Goal: Answer question/provide support

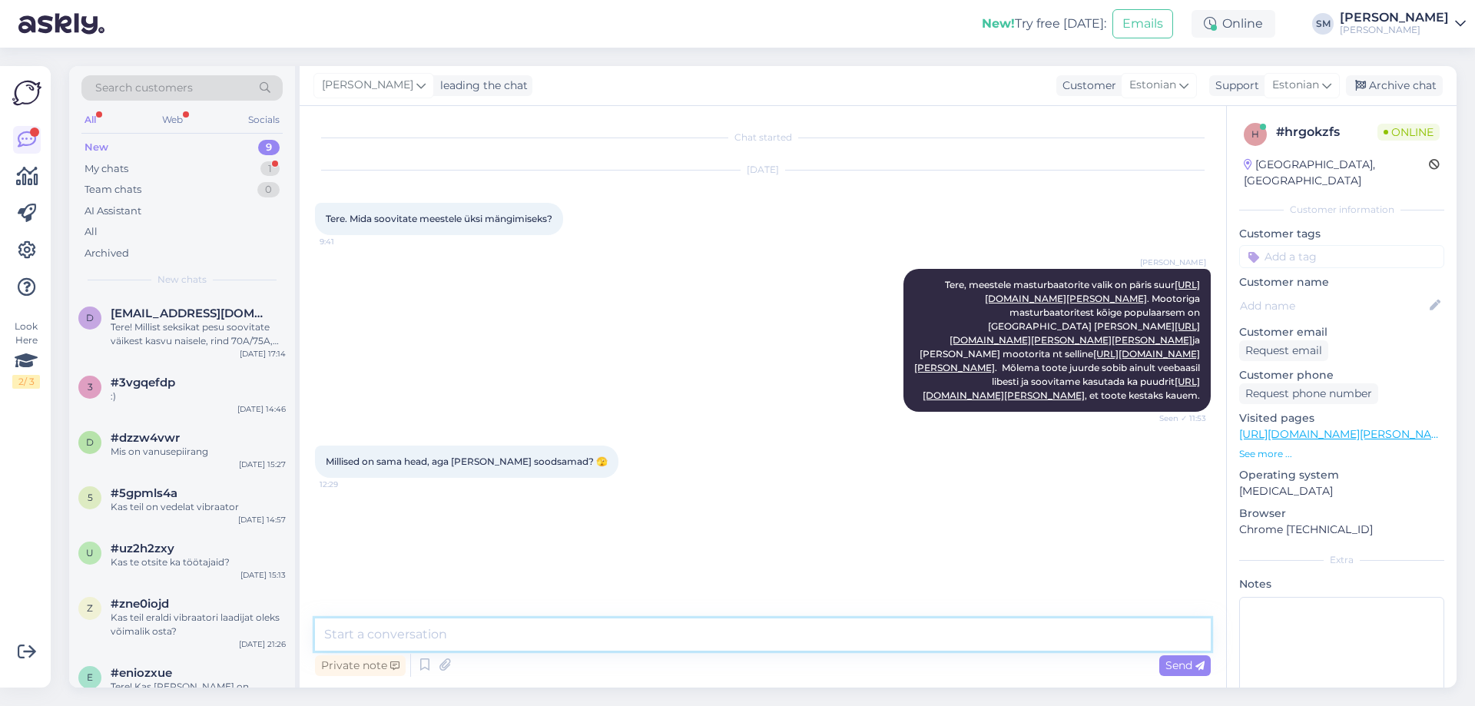
click at [408, 631] on textarea at bounding box center [763, 634] width 896 height 32
paste textarea "[URL][DOMAIN_NAME][PERSON_NAME][PERSON_NAME]"
click at [323, 638] on textarea "[URL][DOMAIN_NAME][PERSON_NAME][PERSON_NAME]" at bounding box center [763, 634] width 896 height 32
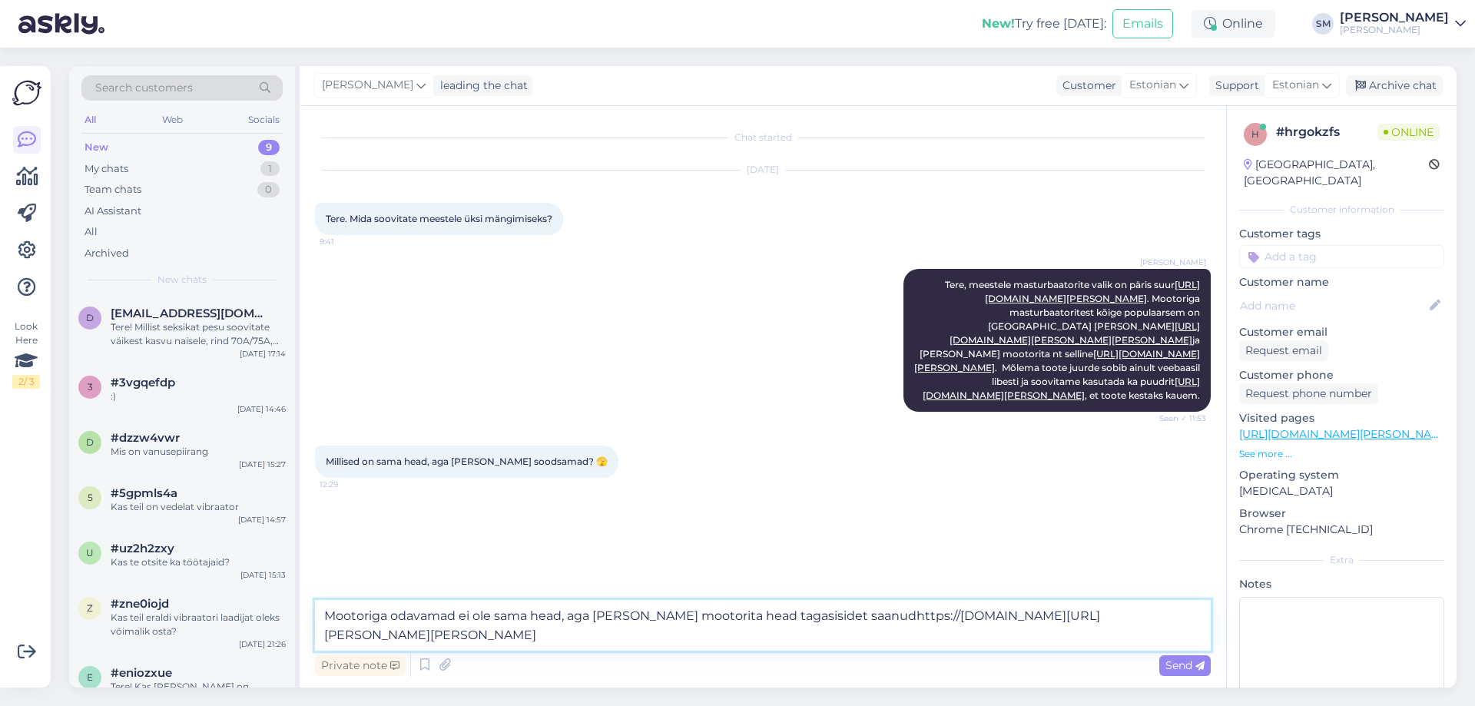
click at [692, 617] on textarea "Mootoriga odavamad ei ole sama head, aga [PERSON_NAME] mootorita head tagasisid…" at bounding box center [763, 625] width 896 height 51
click at [859, 616] on textarea "Mootoriga odavamad ei ole sama head, aga [PERSON_NAME] mootorita on head tagasi…" at bounding box center [763, 625] width 896 height 51
click at [693, 640] on textarea "Mootoriga odavamad ei ole sama head, aga [PERSON_NAME] mootorita on head tagasi…" at bounding box center [763, 625] width 896 height 51
click at [495, 618] on textarea "Mootoriga odavamad ei ole sama head, aga [PERSON_NAME] mootorita on head tagasi…" at bounding box center [763, 625] width 896 height 51
click at [656, 615] on textarea "Mootoriga odavamad ei ole ilmselgelt sama head, aga [PERSON_NAME] mootorita on …" at bounding box center [763, 625] width 896 height 51
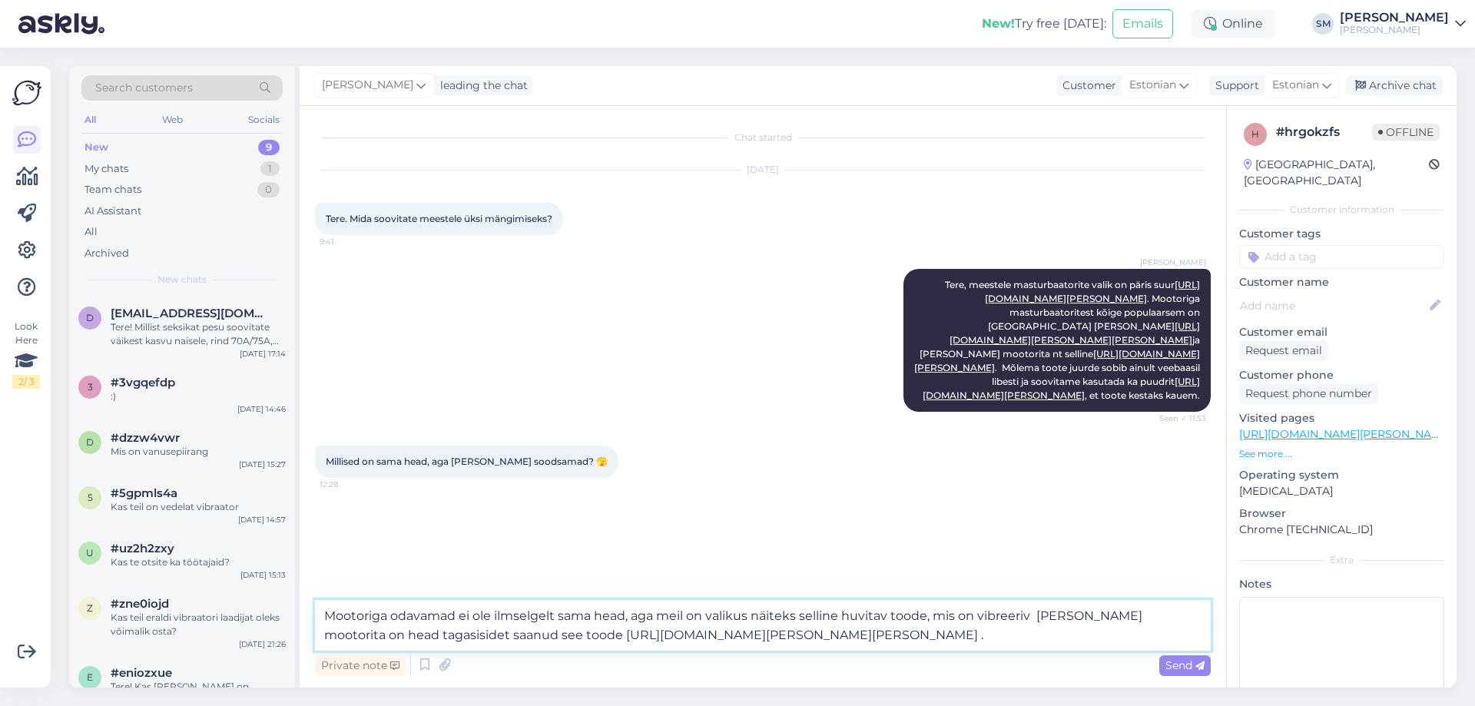
paste textarea "[URL][DOMAIN_NAME][PERSON_NAME]"
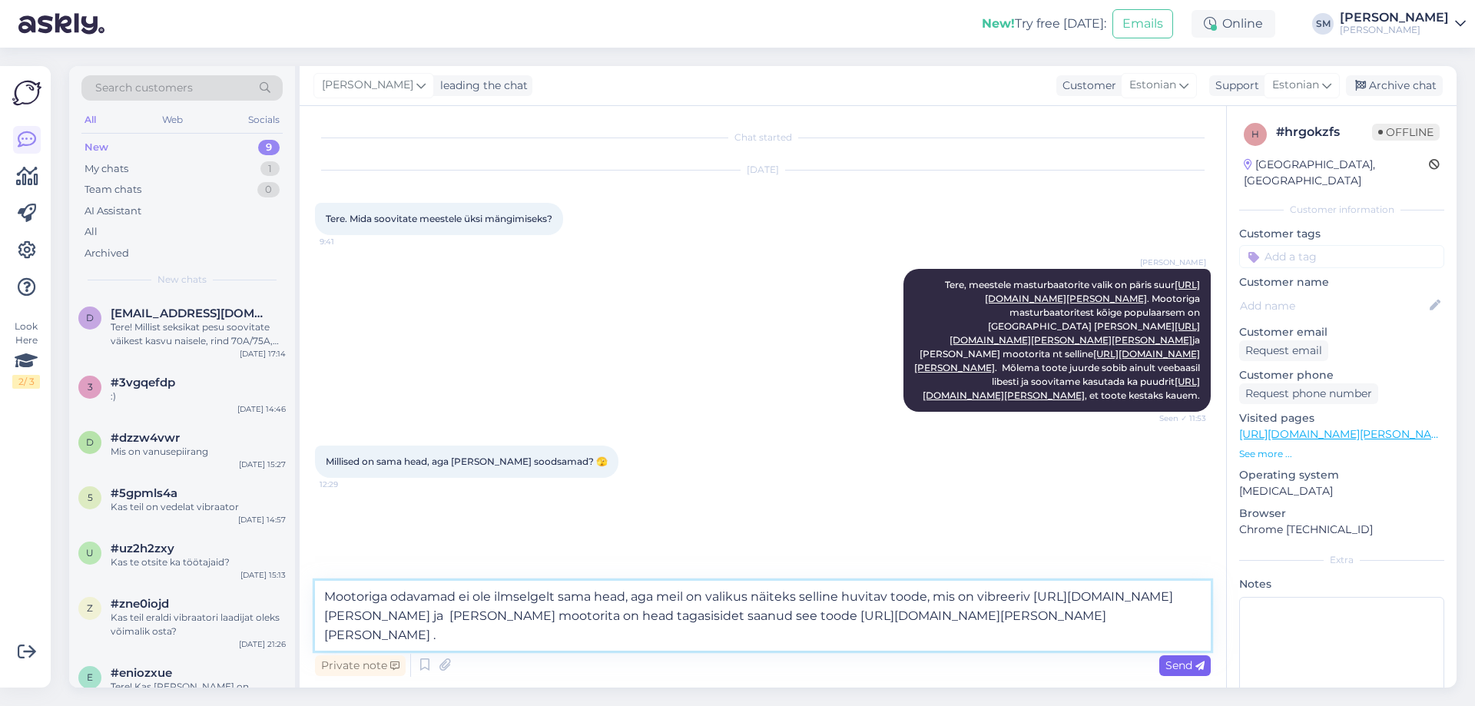
type textarea "Mootoriga odavamad ei ole ilmselgelt sama head, aga meil on valikus näiteks sel…"
click at [1181, 668] on span "Send" at bounding box center [1184, 665] width 39 height 14
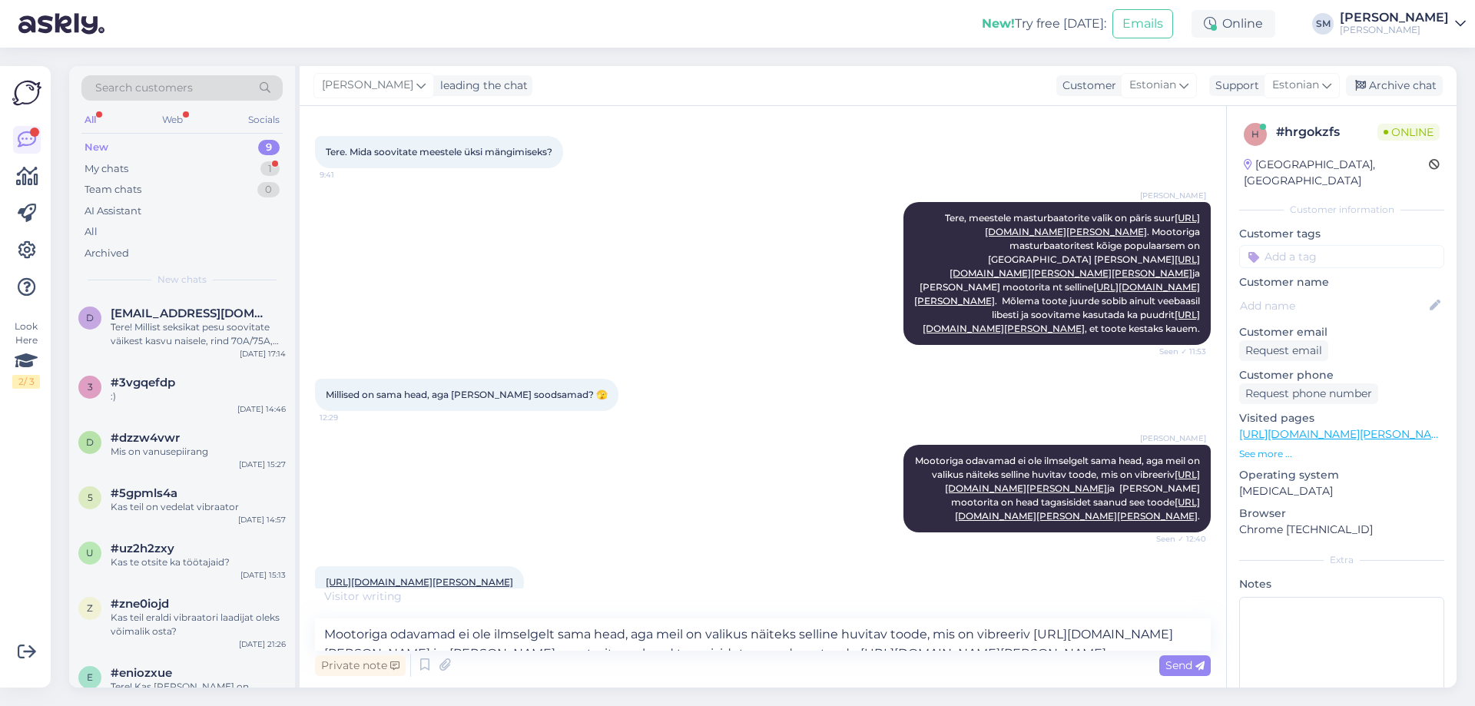
scroll to position [147, 0]
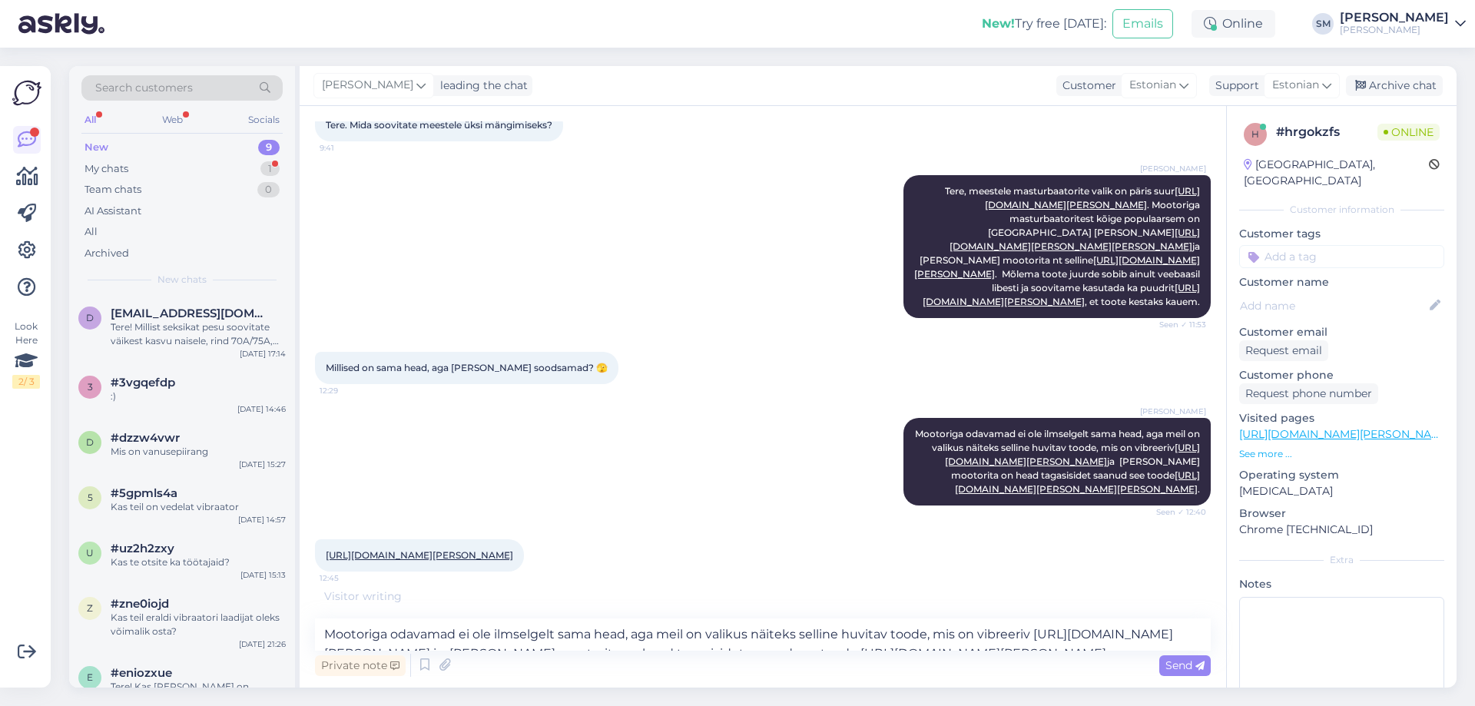
click at [513, 558] on link "[URL][DOMAIN_NAME][PERSON_NAME]" at bounding box center [419, 555] width 187 height 12
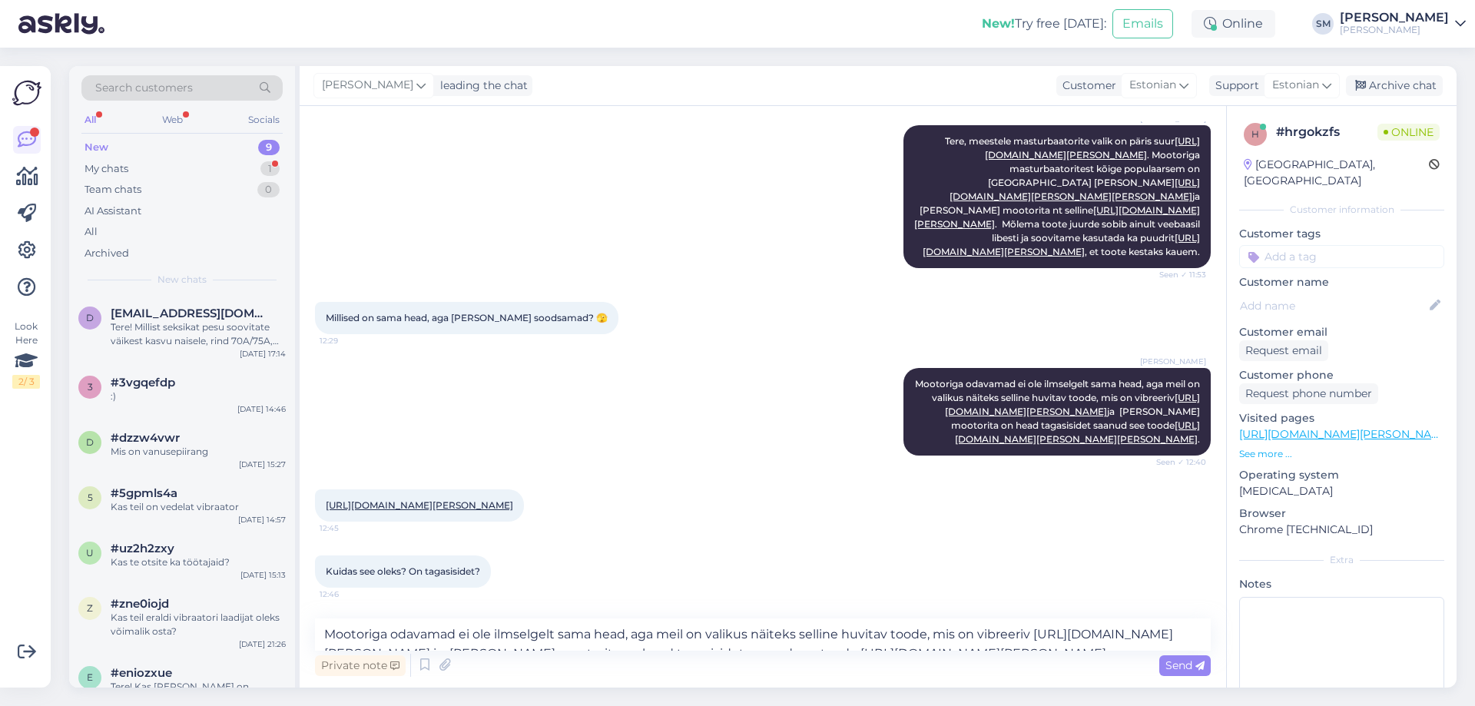
scroll to position [213, 0]
click at [505, 632] on textarea "Mootoriga odavamad ei ole ilmselgelt sama head, aga meil on valikus näiteks sel…" at bounding box center [763, 634] width 896 height 32
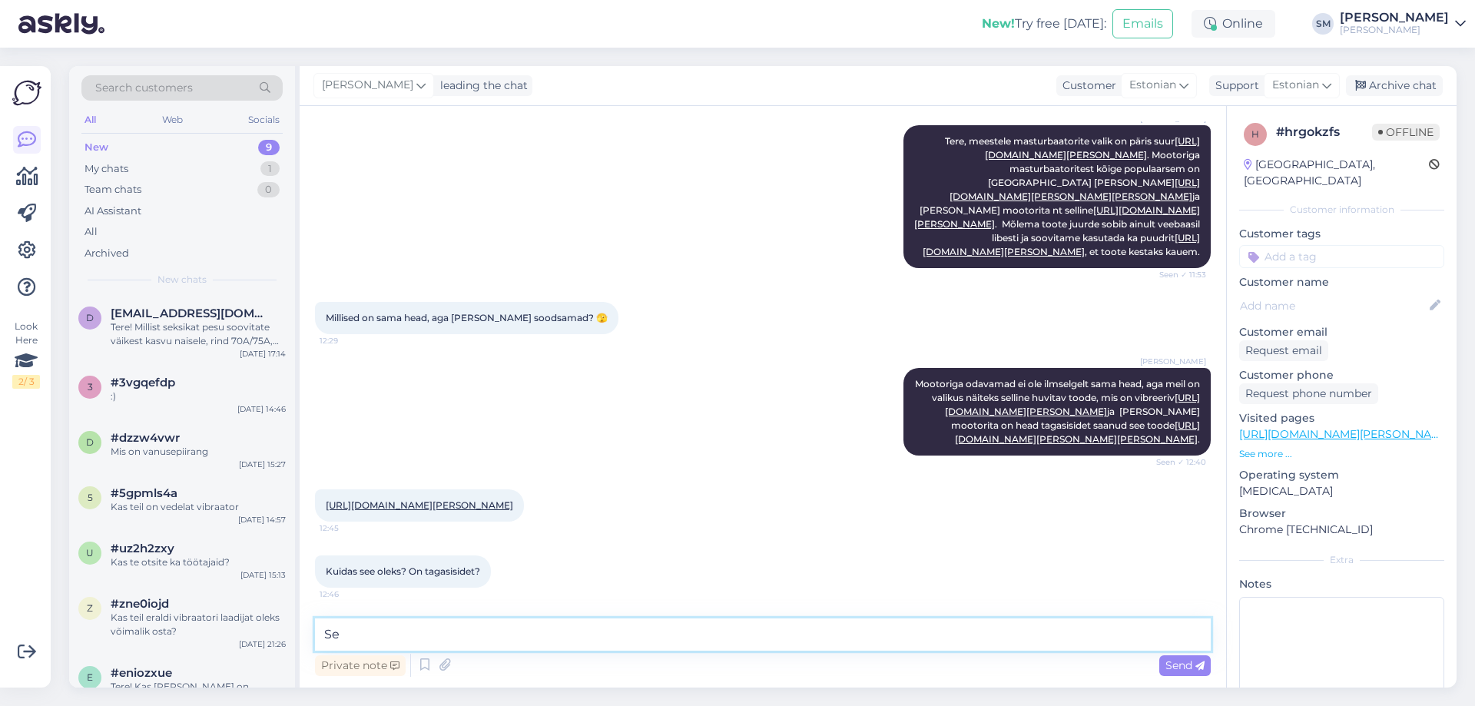
type textarea "S"
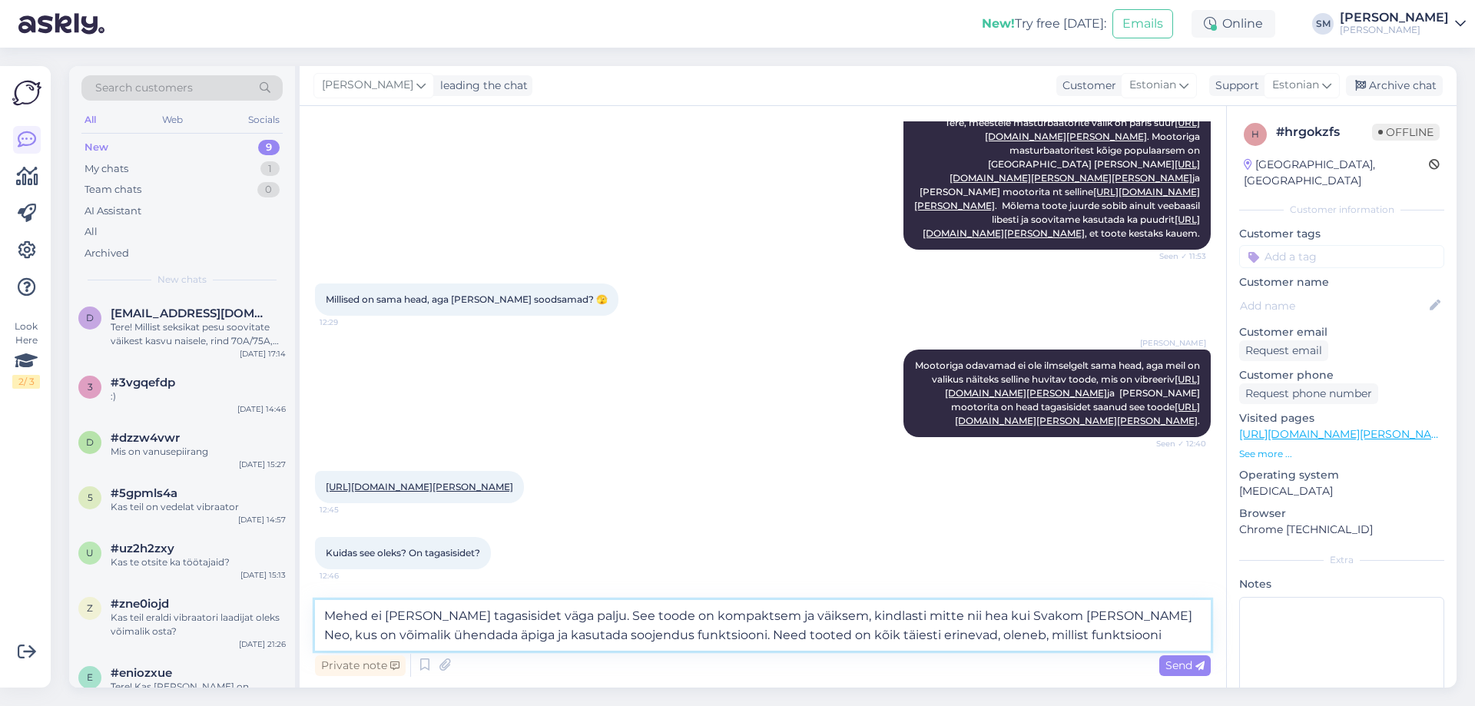
click at [567, 633] on textarea "Mehed ei [PERSON_NAME] tagasisidet väga palju. See toode on kompaktsem ja väiks…" at bounding box center [763, 625] width 896 height 51
click at [698, 634] on textarea "Mehed ei [PERSON_NAME] tagasisidet väga palju. See toode on kompaktsem ja väiks…" at bounding box center [763, 625] width 896 height 51
click at [1048, 632] on textarea "Mehed ei [PERSON_NAME] tagasisidet väga palju. See toode on kompaktsem ja väiks…" at bounding box center [763, 625] width 896 height 51
click at [1089, 618] on textarea "Mehed ei [PERSON_NAME] tagasisidet väga palju. See toode on kompaktsem ja väiks…" at bounding box center [763, 625] width 896 height 51
drag, startPoint x: 1095, startPoint y: 638, endPoint x: 624, endPoint y: 639, distance: 471.7
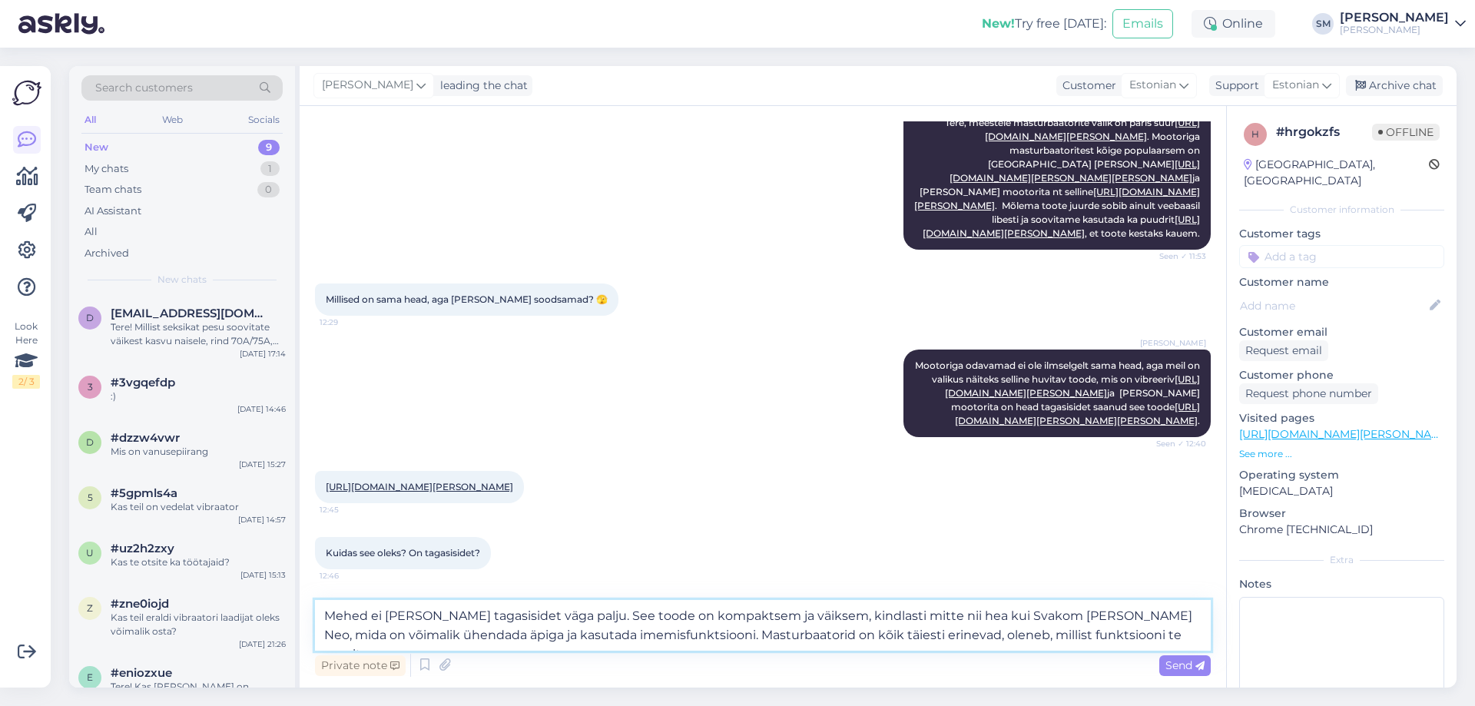
click at [624, 639] on textarea "Mehed ei [PERSON_NAME] tagasisidet väga palju. See toode on kompaktsem ja väiks…" at bounding box center [763, 625] width 896 height 51
drag, startPoint x: 550, startPoint y: 617, endPoint x: 370, endPoint y: 614, distance: 179.8
click at [370, 614] on textarea "Mehed ei [PERSON_NAME] tagasisidet väga palju. See toode on kompaktsem ja väiks…" at bounding box center [763, 625] width 896 height 51
click at [804, 615] on textarea "Mehed annavad tagasisidet siiski [PERSON_NAME]. See toode on kompaktsem ja väik…" at bounding box center [763, 625] width 896 height 51
drag, startPoint x: 1029, startPoint y: 614, endPoint x: 1188, endPoint y: 625, distance: 159.4
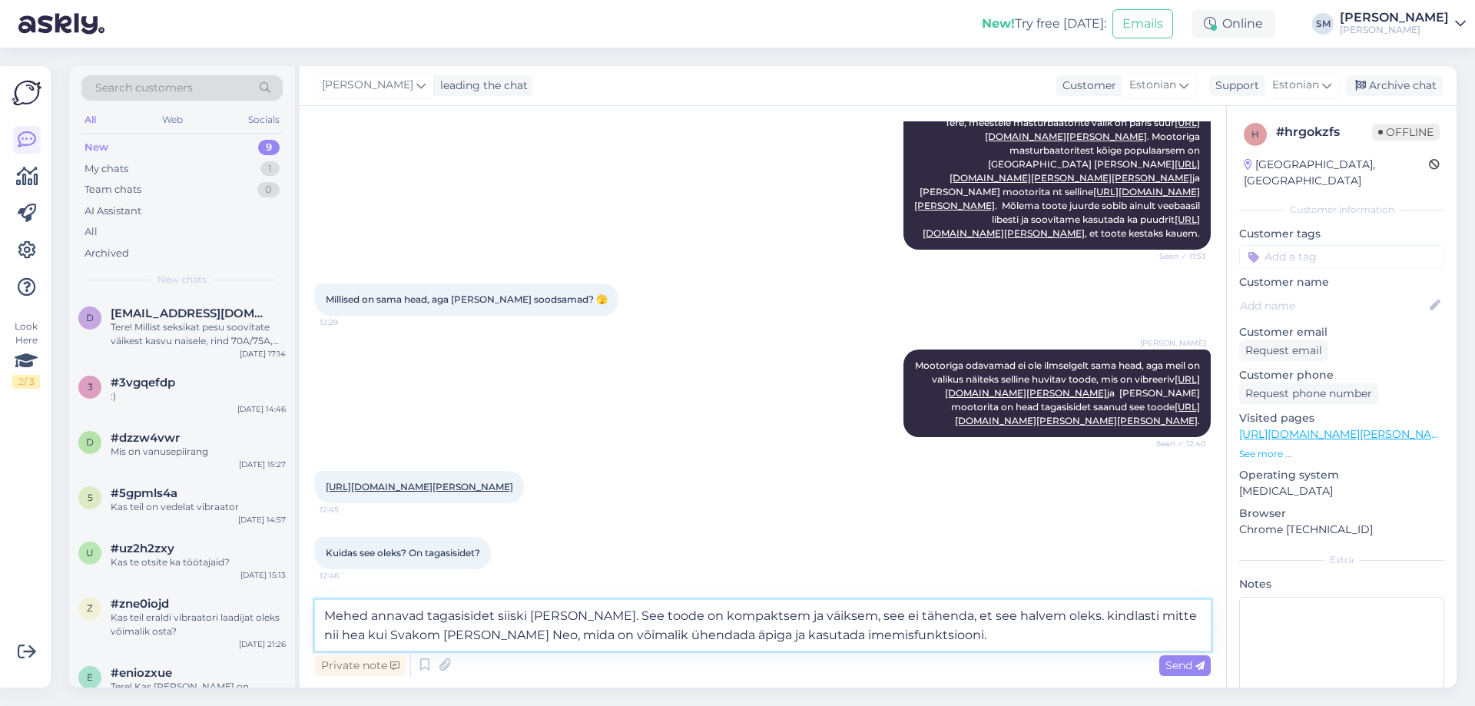
click at [1188, 625] on textarea "Mehed annavad tagasisidet siiski [PERSON_NAME]. See toode on kompaktsem ja väik…" at bounding box center [763, 625] width 896 height 51
click at [691, 639] on textarea "Mehed annavad tagasisidet siiski [PERSON_NAME]. See toode on kompaktsem ja väik…" at bounding box center [763, 625] width 896 height 51
click at [803, 615] on textarea "Mehed annavad tagasisidet siiski [PERSON_NAME]. See toode on kompaktsem ja väik…" at bounding box center [763, 625] width 896 height 51
click at [1028, 619] on textarea "Mehed annavad tagasisidet siiski [PERSON_NAME]. See toode on kompaktsem ja väik…" at bounding box center [763, 625] width 896 height 51
click at [744, 618] on textarea "Mehed annavad tagasisidet siiski [PERSON_NAME]. See toode on kompaktsem ja väik…" at bounding box center [763, 625] width 896 height 51
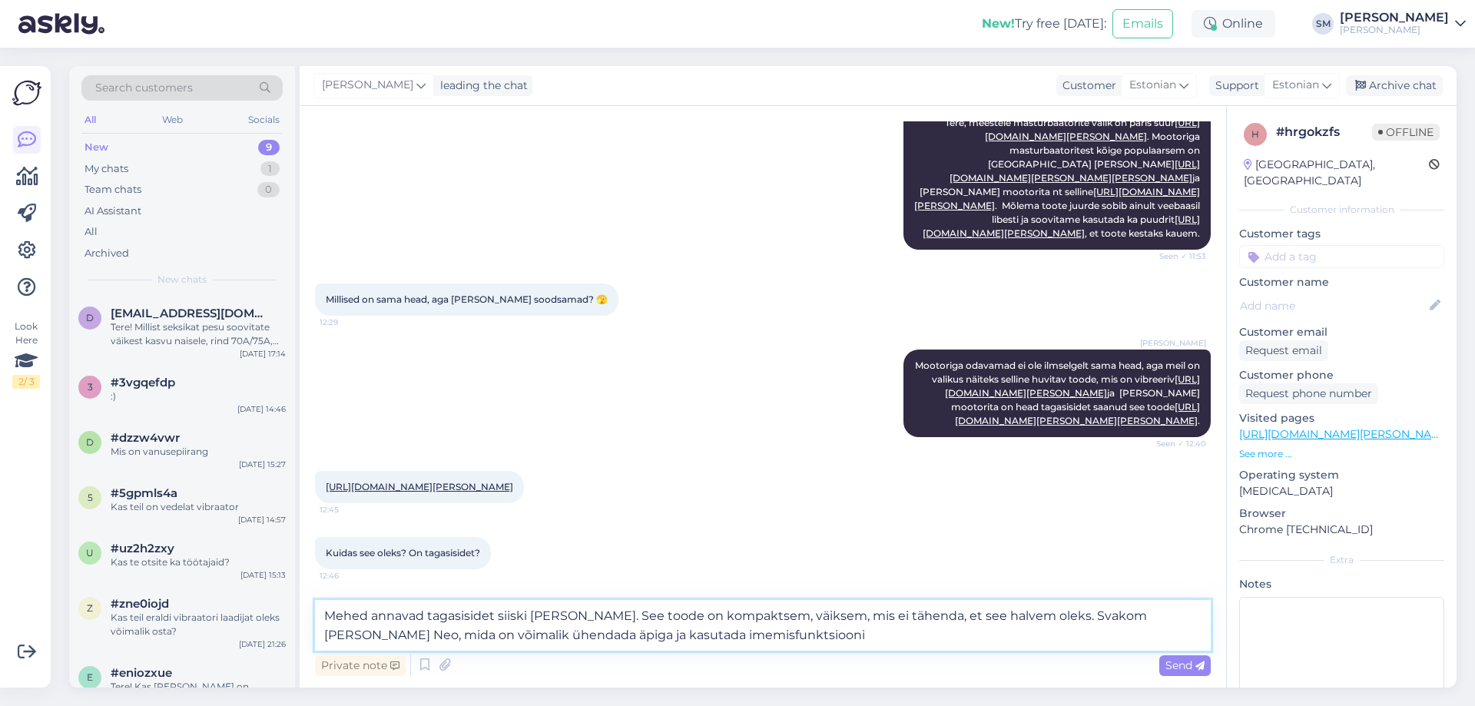
click at [790, 617] on textarea "Mehed annavad tagasisidet siiski [PERSON_NAME]. See toode on kompaktsem, väikse…" at bounding box center [763, 625] width 896 height 51
click at [1127, 618] on textarea "Mehed annavad tagasisidet siiski [PERSON_NAME]. See toode on kompaktsem, väikse…" at bounding box center [763, 625] width 896 height 51
click at [1150, 637] on textarea "Mehed annavad tagasisidet siiski [PERSON_NAME]. See toode on kompaktsem, väikse…" at bounding box center [763, 625] width 896 height 51
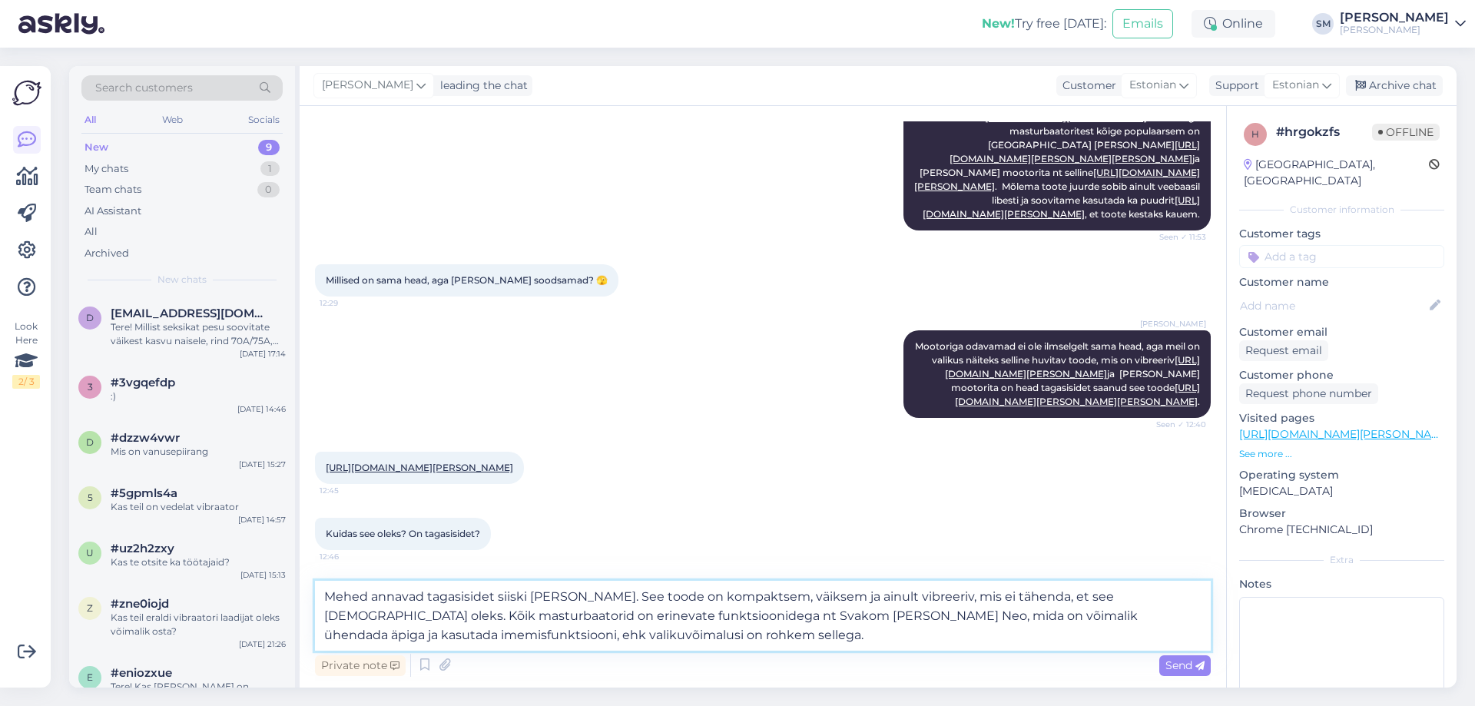
scroll to position [250, 0]
click at [768, 617] on textarea "Mehed annavad tagasisidet siiski [PERSON_NAME]. See toode on kompaktsem, väikse…" at bounding box center [763, 616] width 896 height 70
click at [598, 628] on textarea "Mehed annavad tagasisidet siiski [PERSON_NAME]. See toode on kompaktsem, väikse…" at bounding box center [763, 616] width 896 height 70
click at [1106, 618] on textarea "Mehed annavad tagasisidet siiski [PERSON_NAME]. See toode on kompaktsem, väikse…" at bounding box center [763, 616] width 896 height 70
click at [762, 640] on textarea "Mehed annavad tagasisidet siiski [PERSON_NAME]. See toode on kompaktsem, väikse…" at bounding box center [763, 616] width 896 height 70
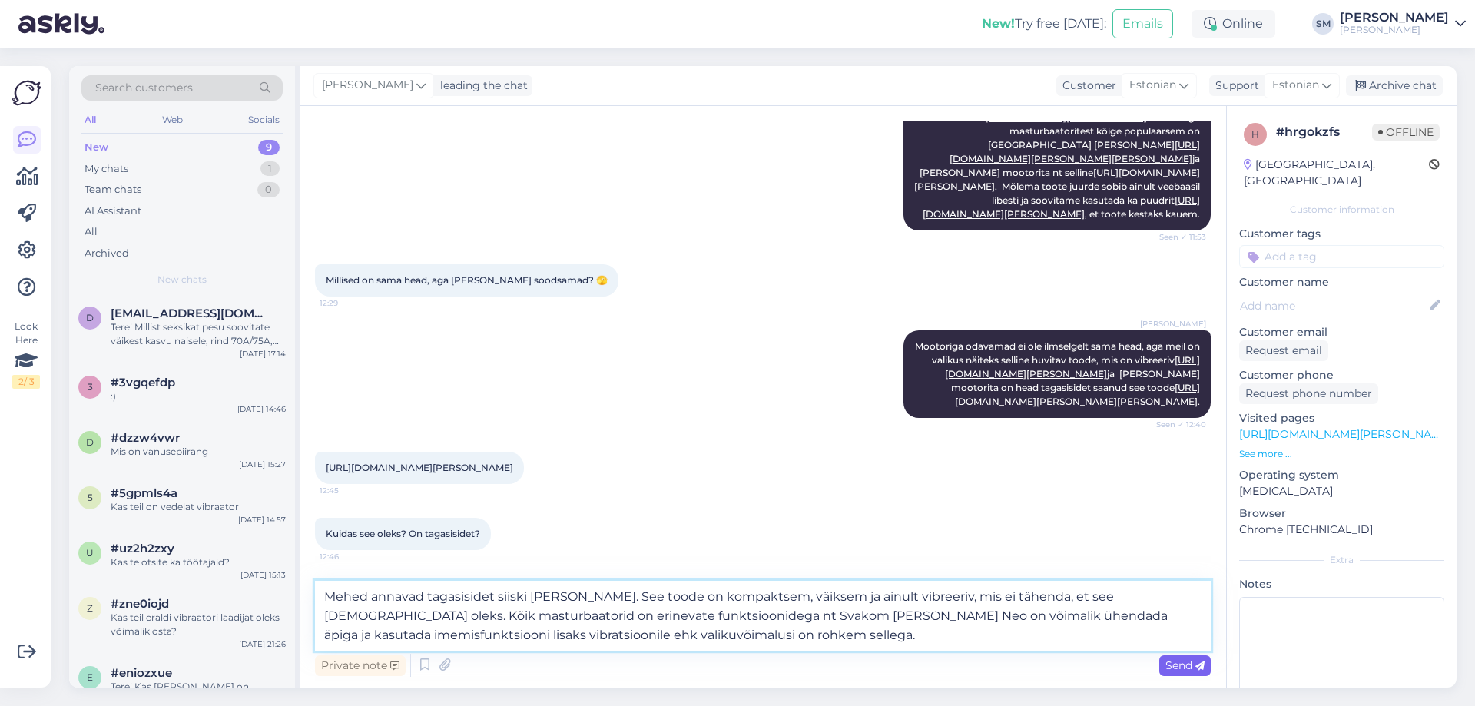
type textarea "Mehed annavad tagasisidet siiski [PERSON_NAME]. See toode on kompaktsem, väikse…"
click at [1194, 657] on div "Send" at bounding box center [1184, 665] width 51 height 21
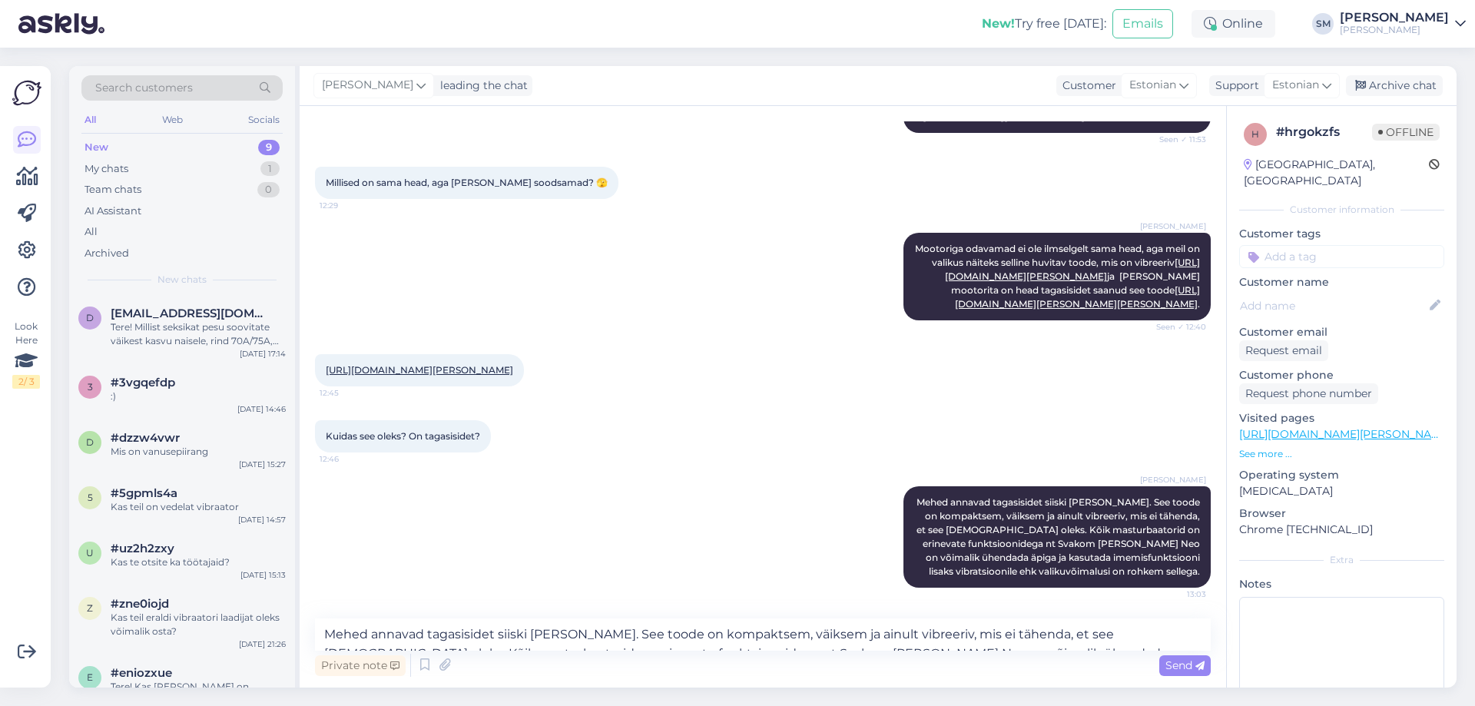
click at [969, 653] on div "Private note Send" at bounding box center [763, 665] width 896 height 29
click at [808, 648] on textarea "Mehed annavad tagasisidet siiski [PERSON_NAME]. See toode on kompaktsem, väikse…" at bounding box center [763, 634] width 896 height 32
type textarea "O"
